Goal: Task Accomplishment & Management: Manage account settings

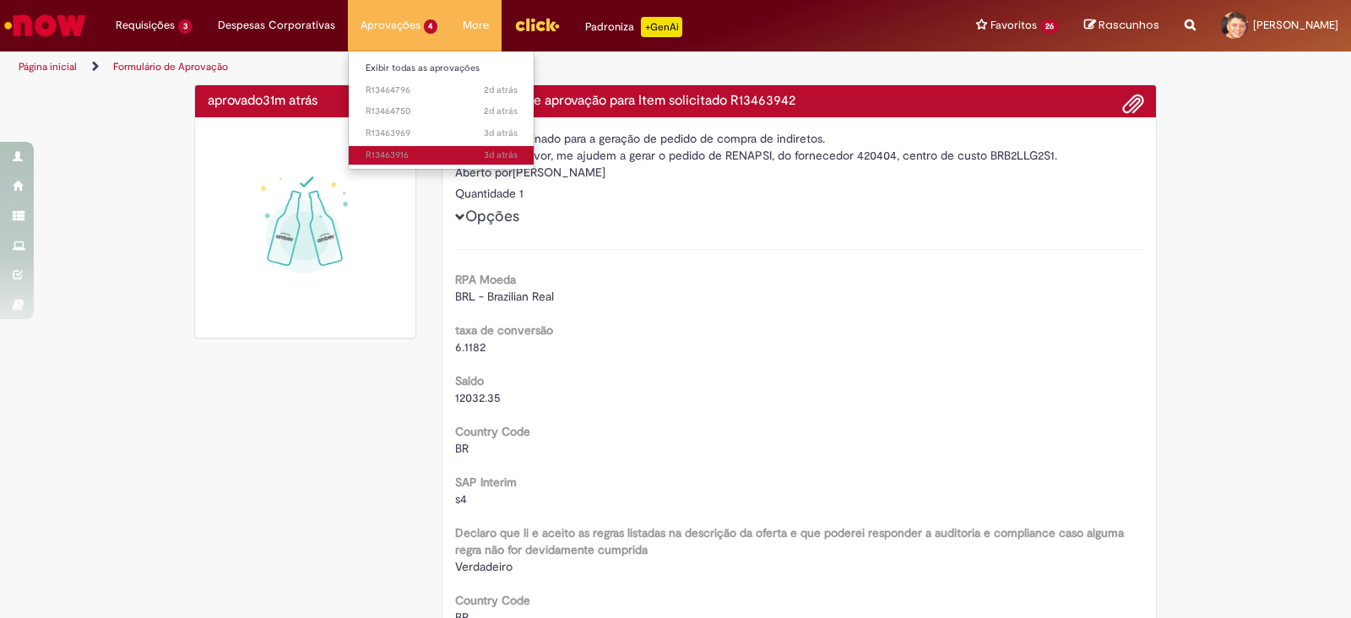
click at [405, 148] on link "3d atrás 3 dias atrás R13463916" at bounding box center [442, 155] width 186 height 19
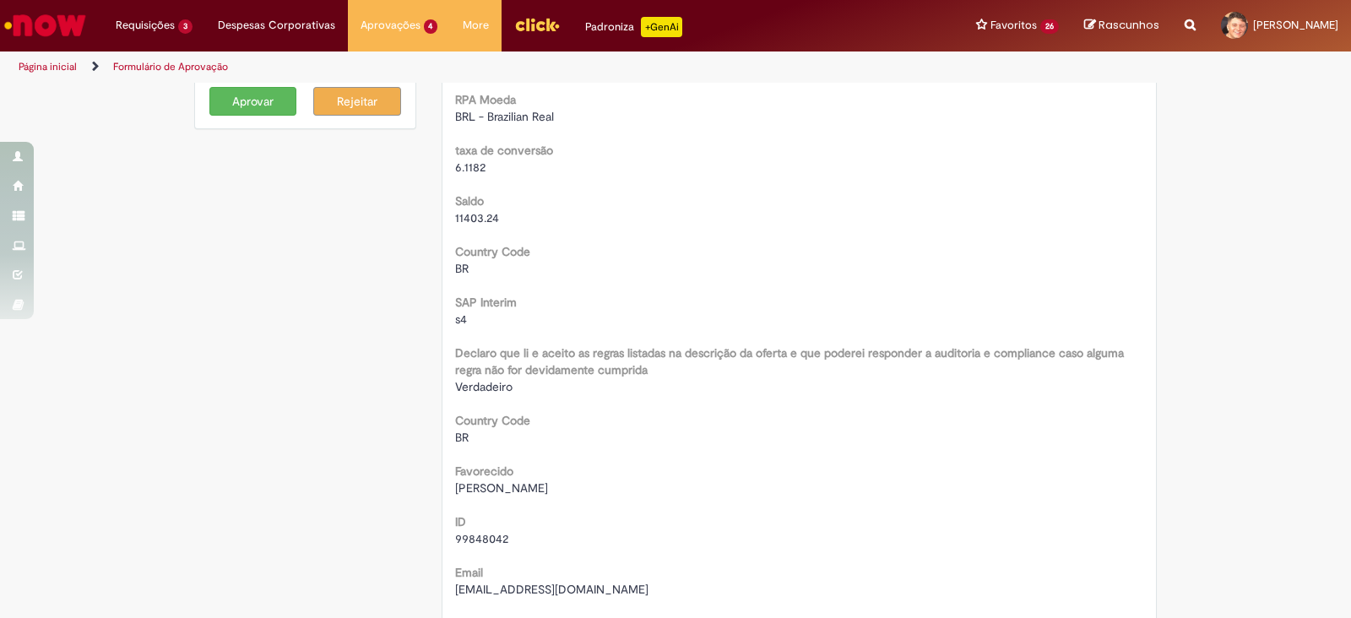
scroll to position [105, 0]
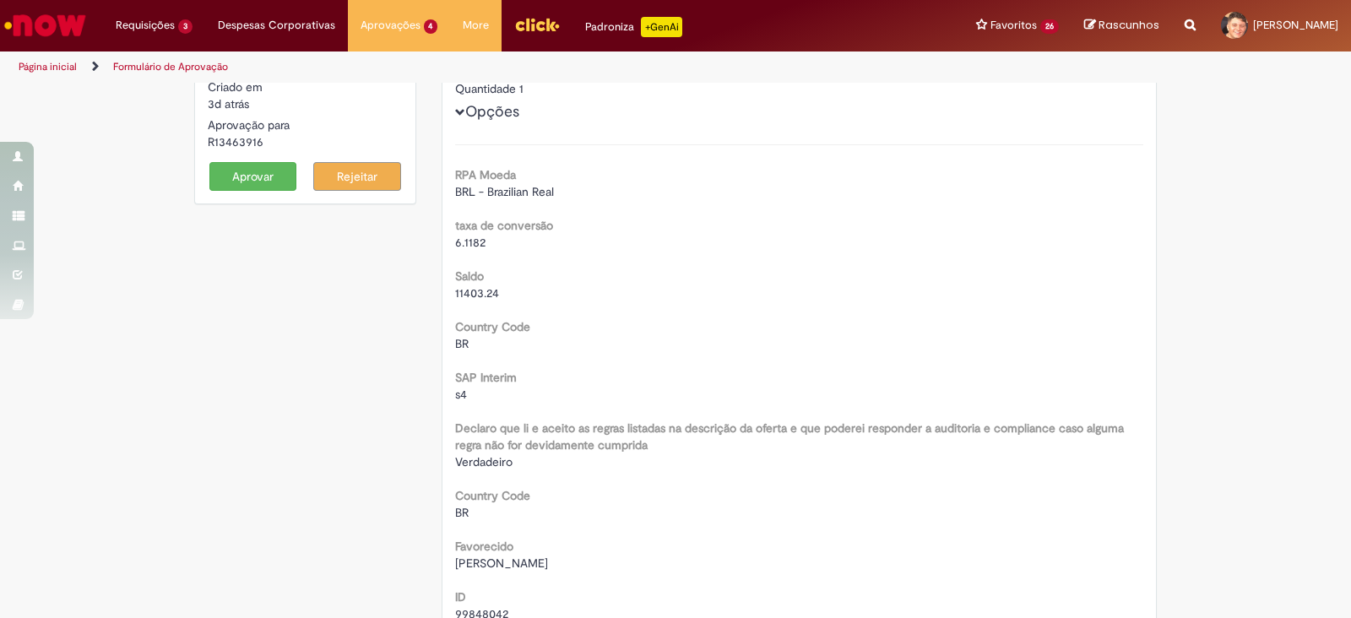
click at [265, 170] on button "Aprovar" at bounding box center [253, 176] width 88 height 29
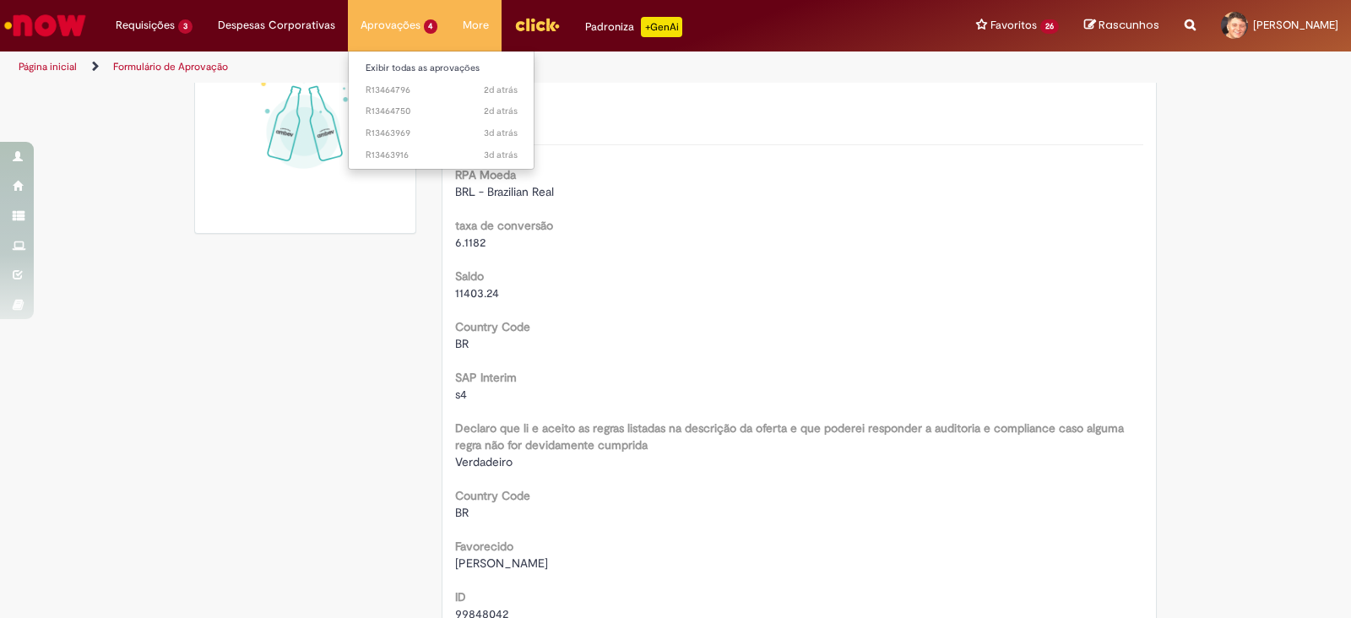
scroll to position [89, 0]
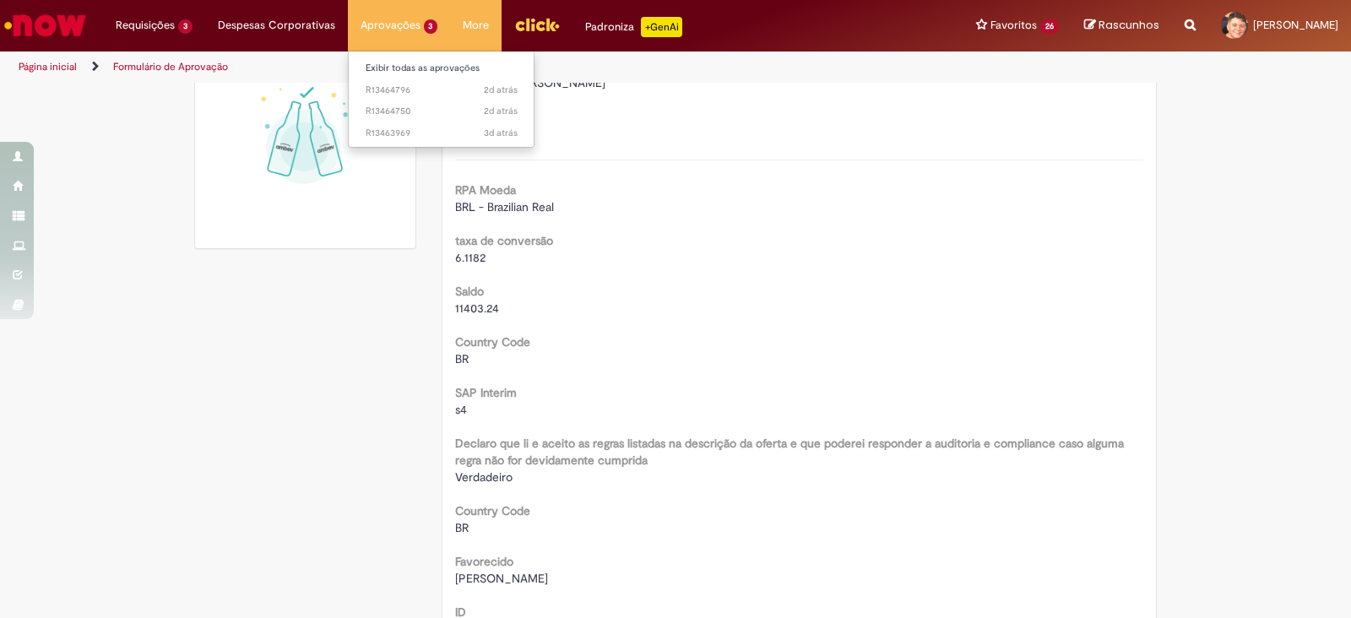
click at [395, 121] on li "3d atrás 3 dias atrás R13463969" at bounding box center [442, 132] width 186 height 22
click at [408, 131] on span "3d atrás 3 dias atrás R13463969" at bounding box center [442, 134] width 152 height 14
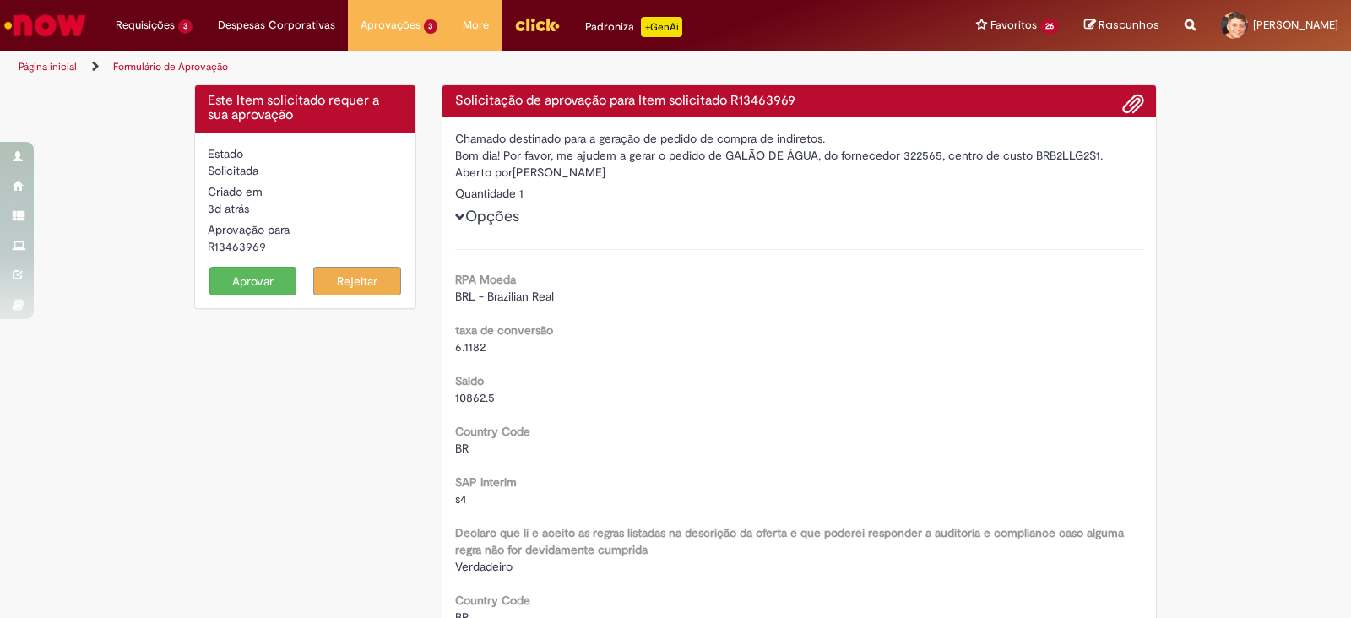
click at [226, 276] on button "Aprovar" at bounding box center [253, 281] width 88 height 29
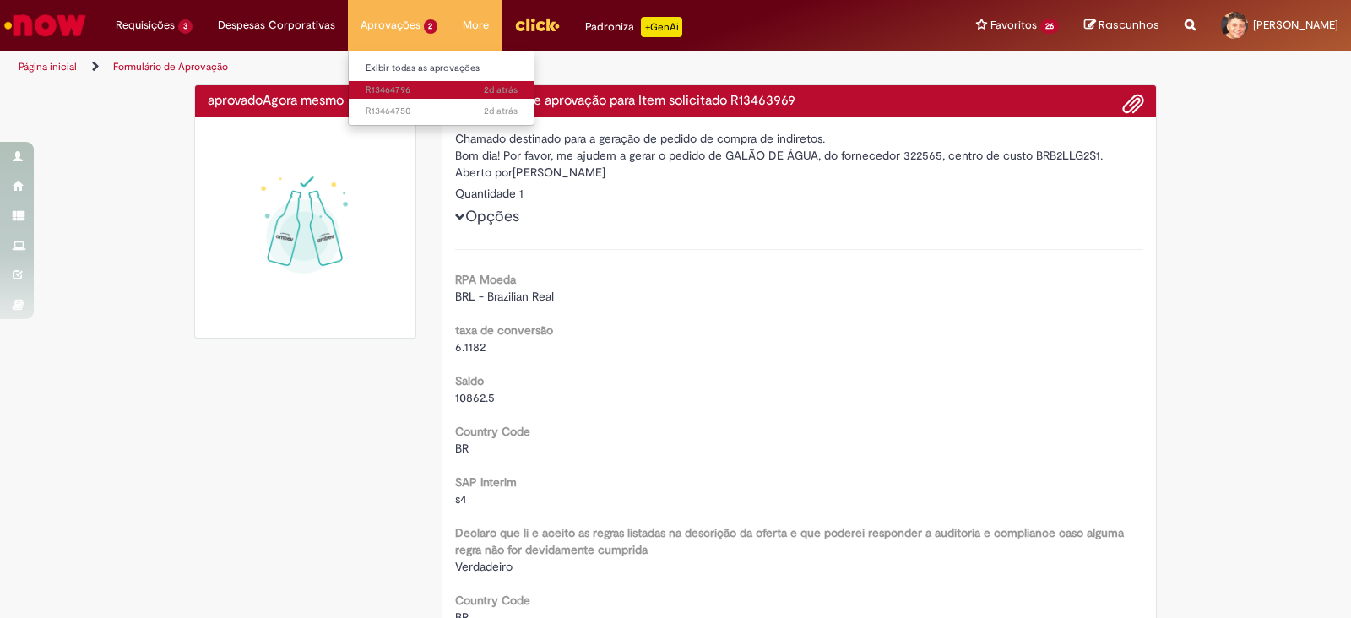
click at [369, 84] on span "2d atrás 2 dias atrás R13464796" at bounding box center [442, 91] width 152 height 14
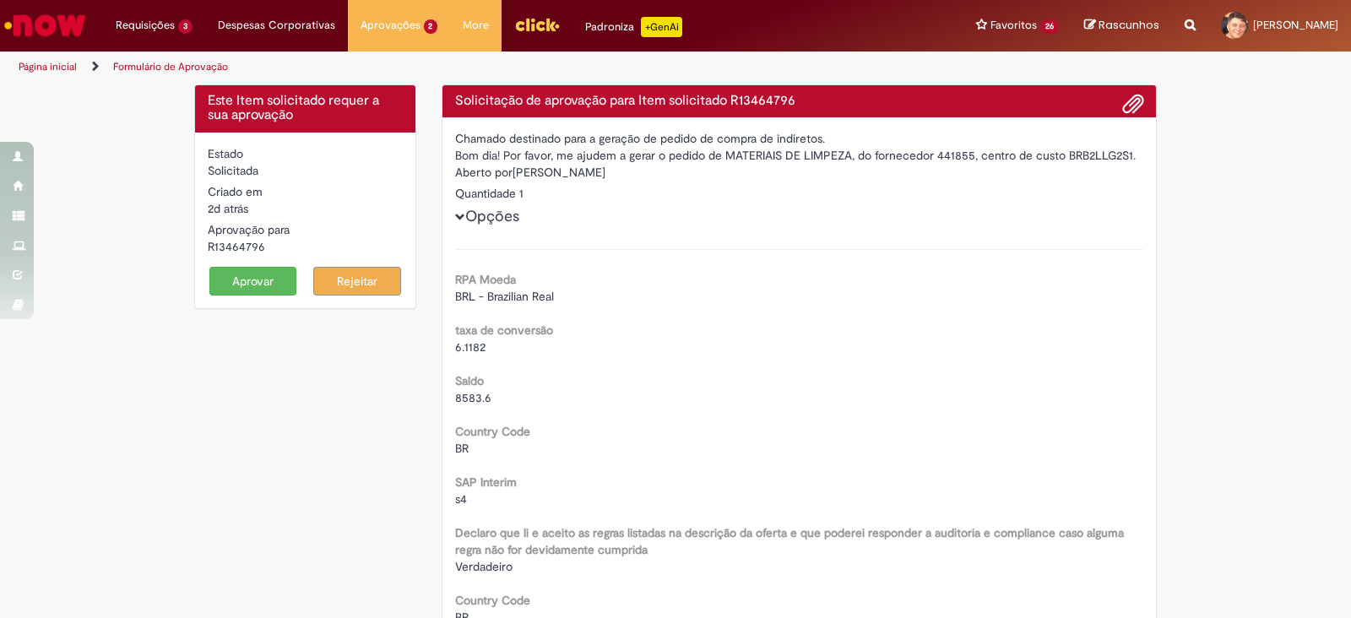
click at [242, 284] on button "Aprovar" at bounding box center [253, 281] width 88 height 29
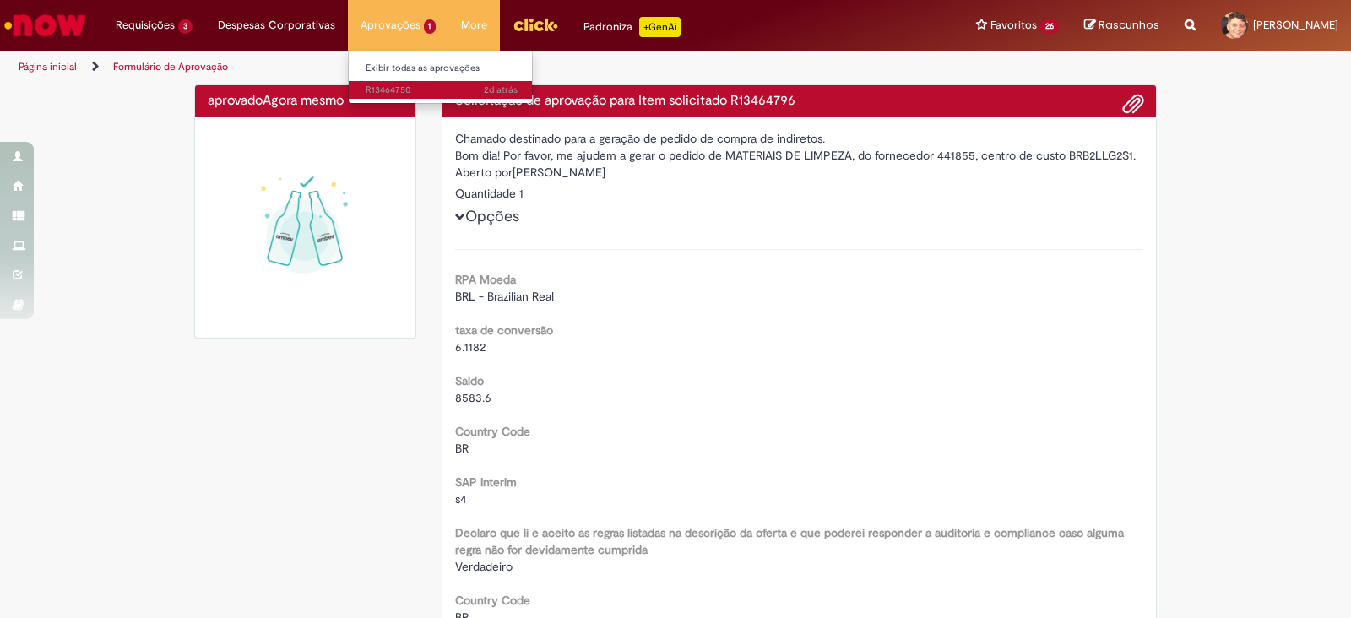
click at [370, 93] on span "2d atrás 2 dias atrás R13464750" at bounding box center [442, 91] width 152 height 14
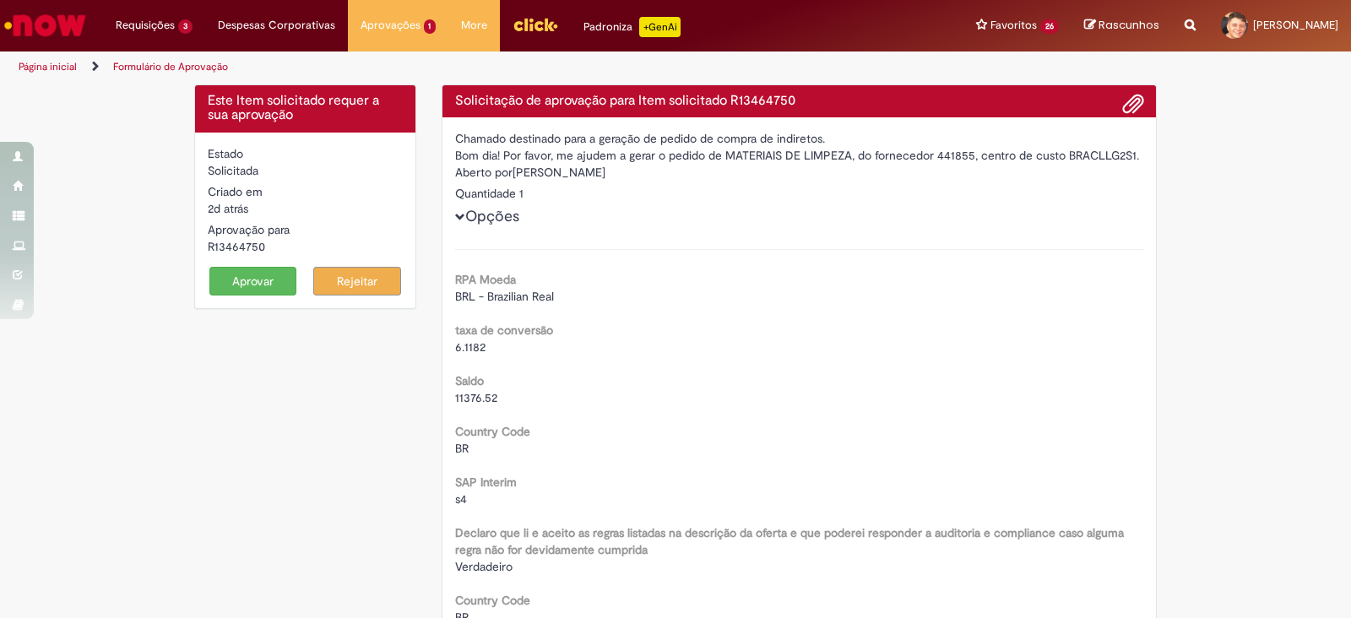
click at [230, 274] on button "Aprovar" at bounding box center [253, 281] width 88 height 29
